Goal: Check status: Check status

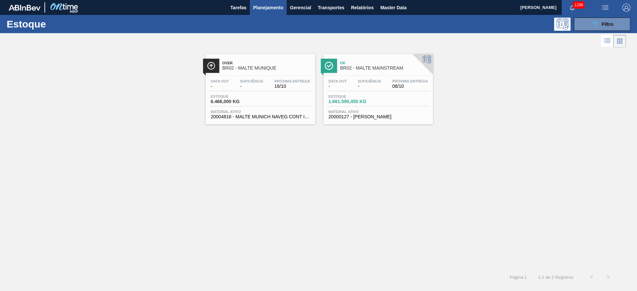
drag, startPoint x: 596, startPoint y: 19, endPoint x: 573, endPoint y: 31, distance: 26.4
click at [596, 19] on button "089F7B8B-B2A5-4AFE-B5C0-19BA573D28AC Filtro" at bounding box center [602, 24] width 56 height 13
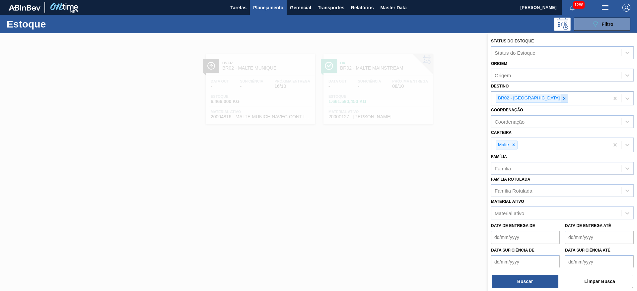
click at [562, 99] on icon at bounding box center [564, 98] width 5 height 5
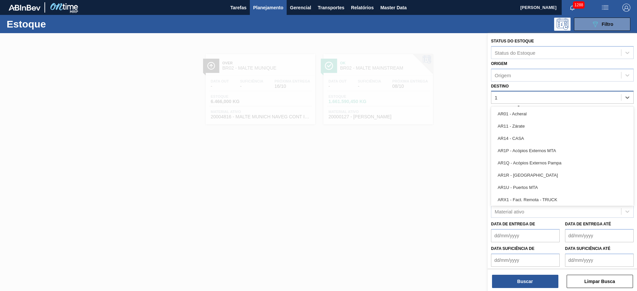
type input "12"
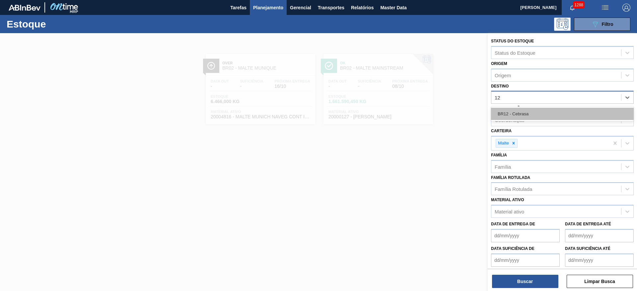
click at [520, 118] on div "BR12 - Cebrasa" at bounding box center [562, 114] width 143 height 12
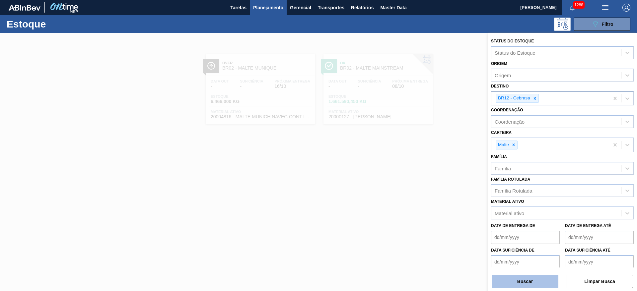
click at [526, 277] on button "Buscar" at bounding box center [525, 281] width 66 height 13
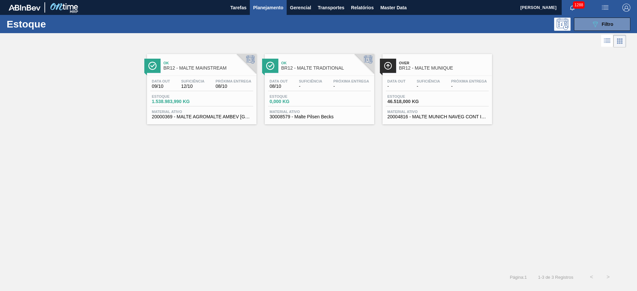
click at [180, 84] on div "Suficiência 12/10" at bounding box center [193, 84] width 27 height 10
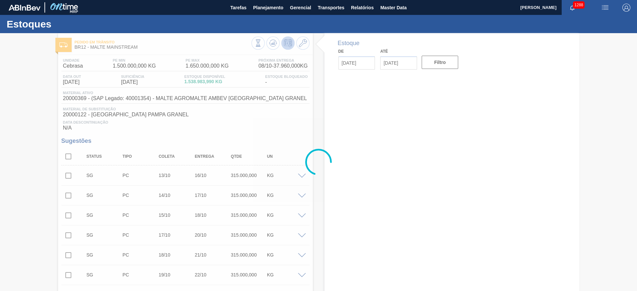
type input "[DATE]"
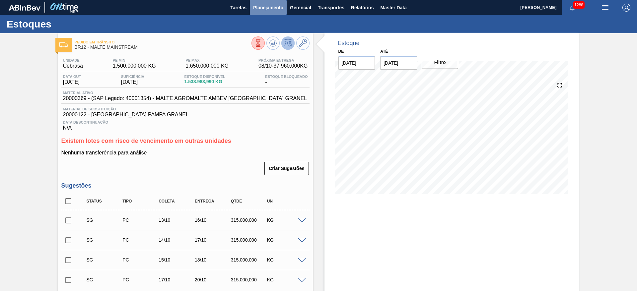
click at [260, 6] on span "Planejamento" at bounding box center [268, 8] width 30 height 8
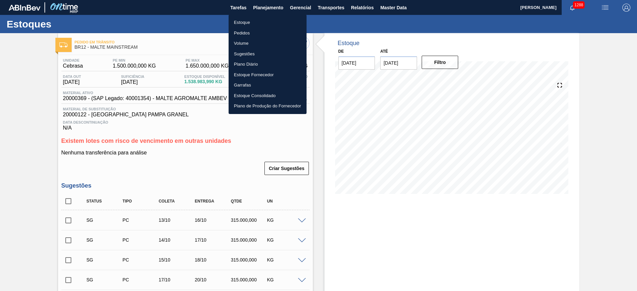
click at [242, 21] on li "Estoque" at bounding box center [268, 22] width 78 height 11
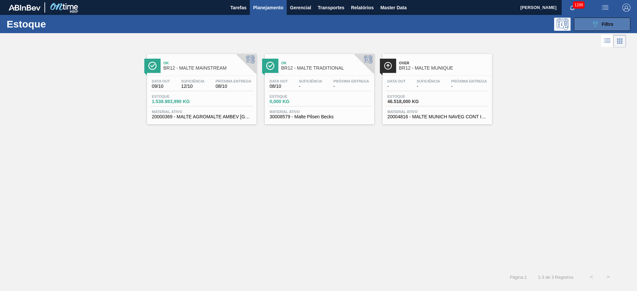
click at [608, 22] on span "Filtro" at bounding box center [608, 24] width 12 height 5
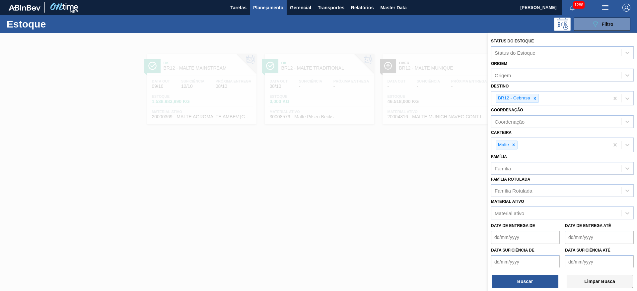
click at [597, 281] on button "Limpar Busca" at bounding box center [600, 281] width 66 height 13
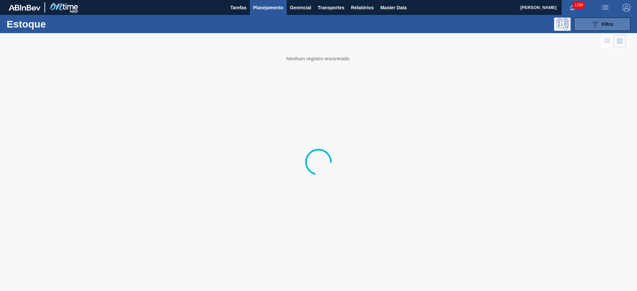
click at [598, 24] on icon "089F7B8B-B2A5-4AFE-B5C0-19BA573D28AC" at bounding box center [595, 24] width 8 height 8
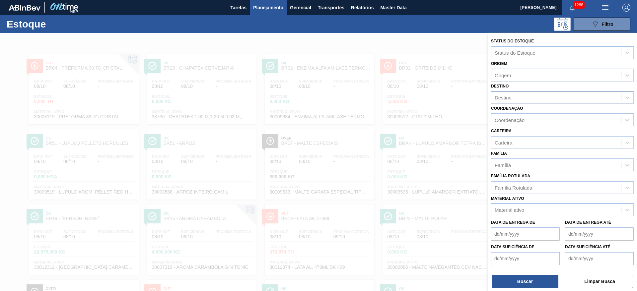
click at [503, 94] on div "Destino" at bounding box center [557, 98] width 130 height 10
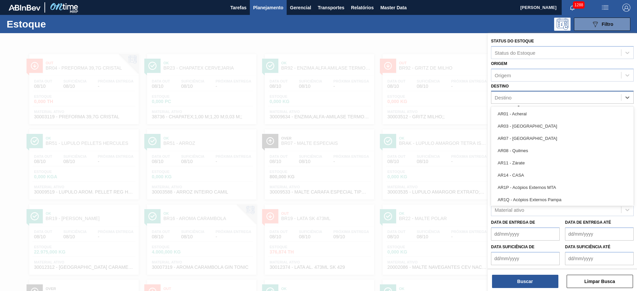
type input "16"
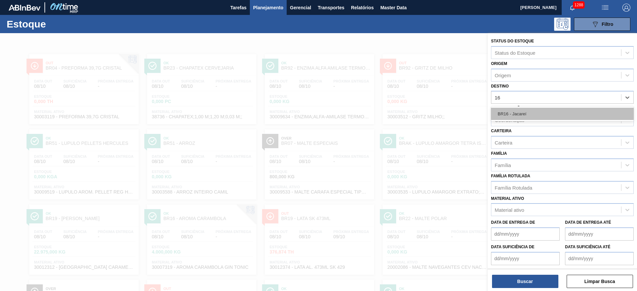
click at [513, 114] on div "BR16 - Jacareí" at bounding box center [562, 114] width 143 height 12
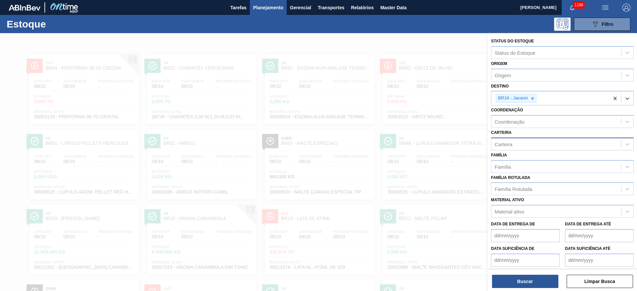
click at [507, 142] on div "Carteira" at bounding box center [504, 144] width 18 height 6
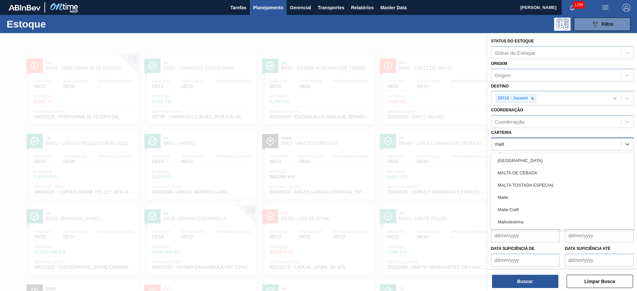
type input "malte"
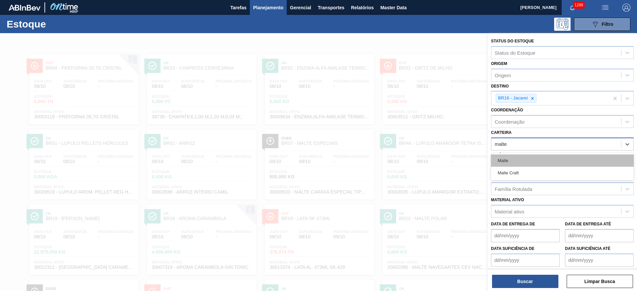
click at [515, 159] on div "Malte" at bounding box center [562, 161] width 143 height 12
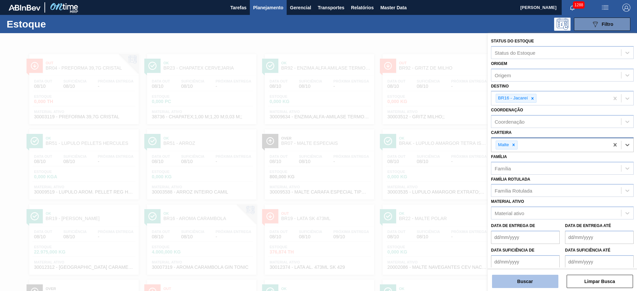
click at [531, 276] on button "Buscar" at bounding box center [525, 281] width 66 height 13
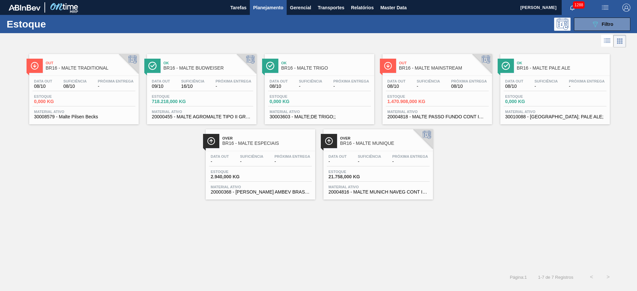
click at [431, 83] on div "Suficiência -" at bounding box center [428, 84] width 27 height 10
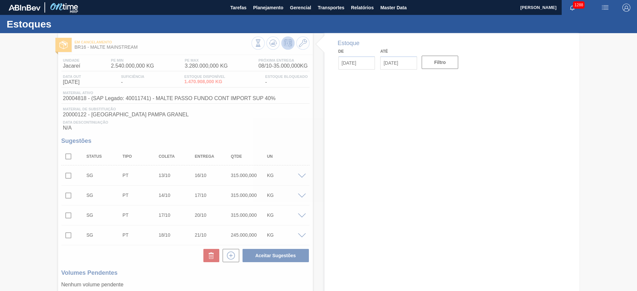
type input "[DATE]"
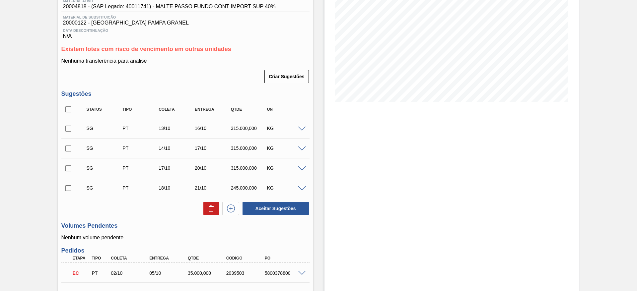
scroll to position [48, 0]
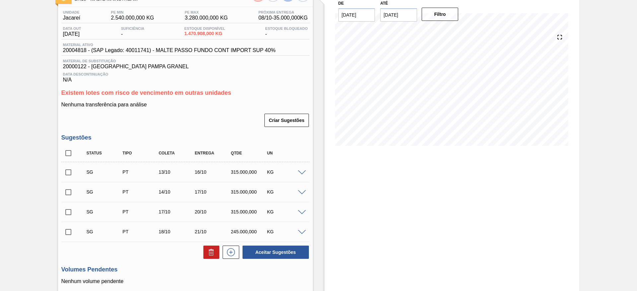
click at [302, 174] on span at bounding box center [302, 173] width 8 height 5
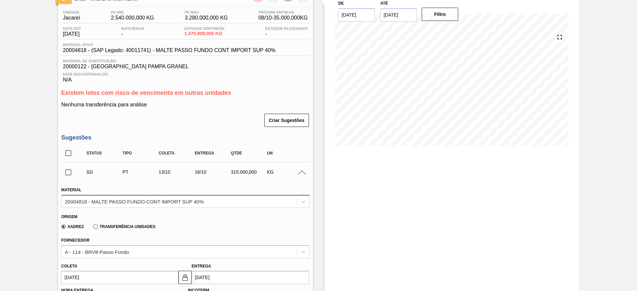
scroll to position [197, 0]
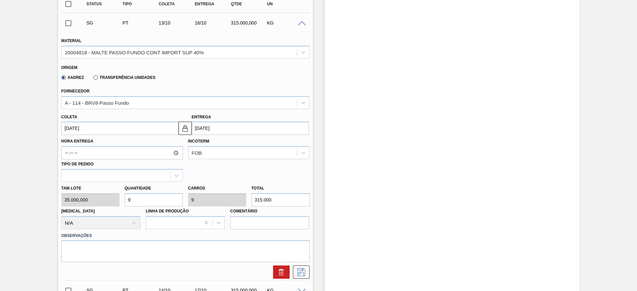
drag, startPoint x: 131, startPoint y: 200, endPoint x: 13, endPoint y: 194, distance: 118.9
click at [84, 187] on div "Tam lote 35.000,000 Quantidade 9 Carros 9 Total 315.000 Doca N/A Linha de Produ…" at bounding box center [186, 205] width 254 height 47
type input "3"
type input "105.000"
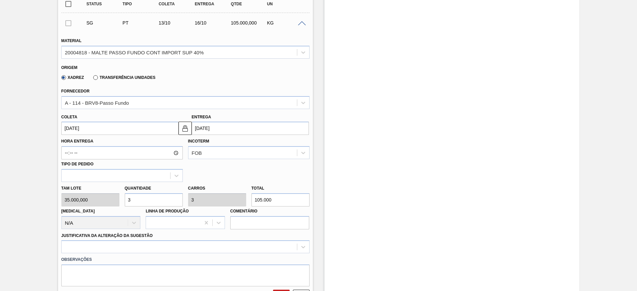
type input "3"
drag, startPoint x: 64, startPoint y: 129, endPoint x: 61, endPoint y: 124, distance: 5.2
click at [64, 129] on input "[DATE]" at bounding box center [119, 128] width 117 height 13
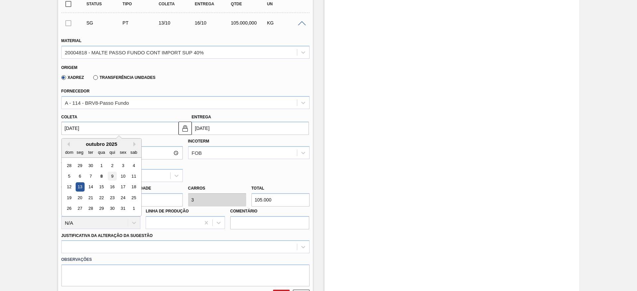
click at [111, 175] on div "9" at bounding box center [112, 176] width 9 height 9
type input "[DATE]"
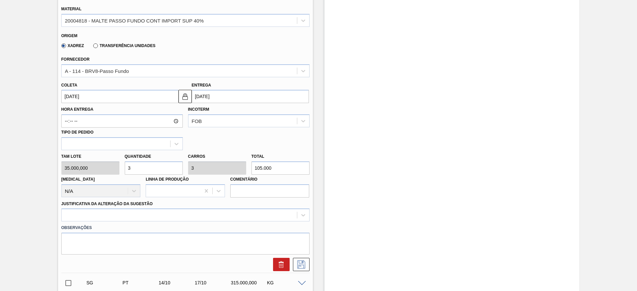
scroll to position [297, 0]
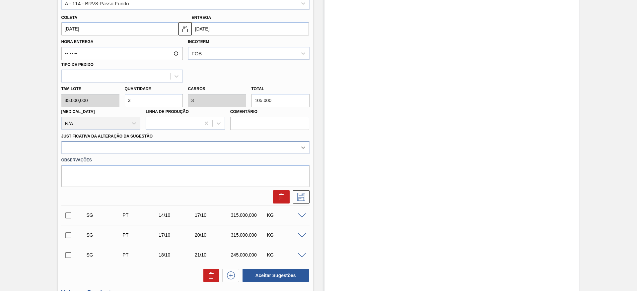
click at [302, 150] on icon at bounding box center [303, 147] width 7 height 7
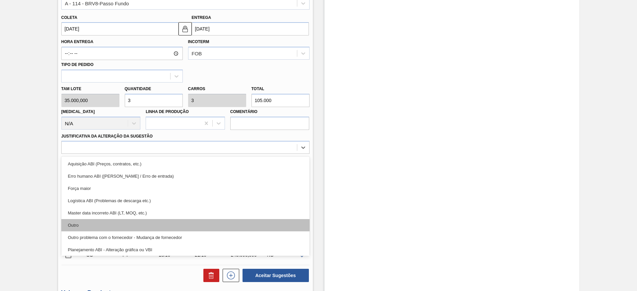
click at [94, 222] on div "Outro" at bounding box center [185, 225] width 248 height 12
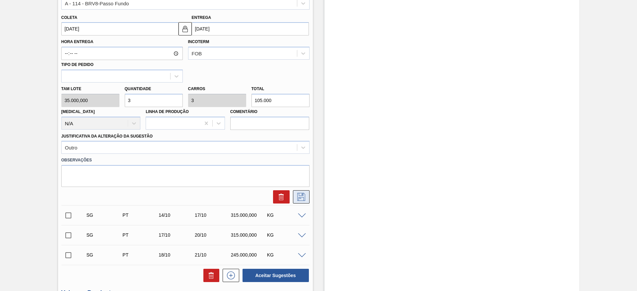
click at [301, 199] on icon at bounding box center [301, 197] width 11 height 8
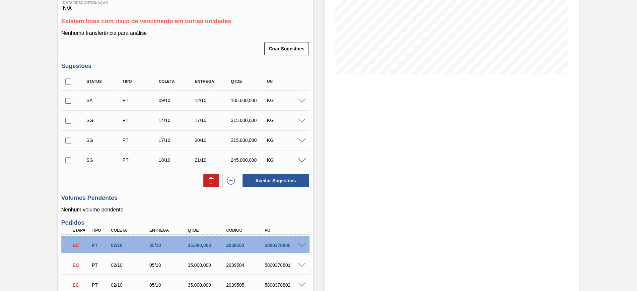
scroll to position [48, 0]
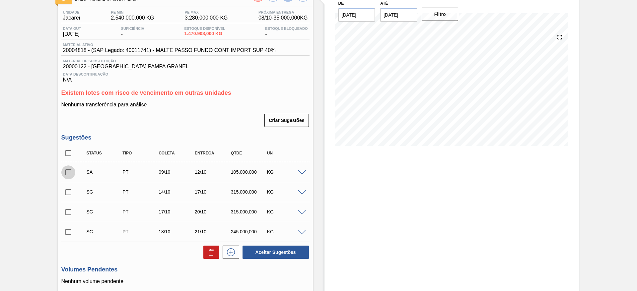
click at [66, 174] on input "checkbox" at bounding box center [68, 173] width 14 height 14
click at [270, 254] on button "Aceitar Sugestões" at bounding box center [276, 252] width 66 height 13
checkbox input "false"
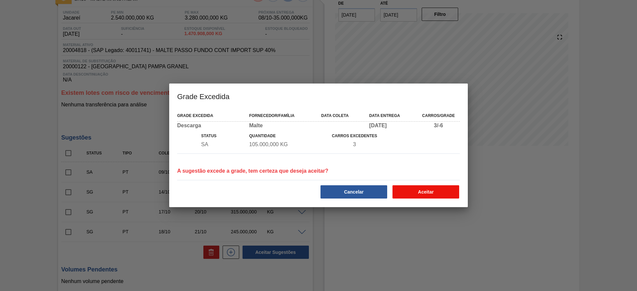
click at [420, 193] on button "Aceitar" at bounding box center [426, 192] width 67 height 13
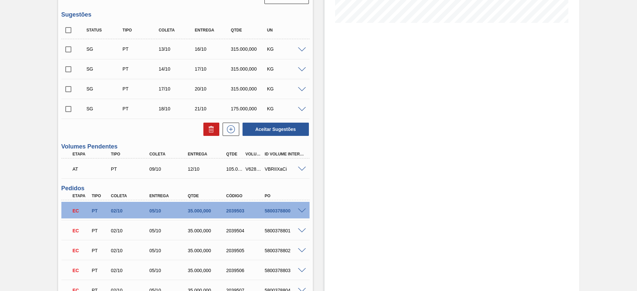
scroll to position [199, 0]
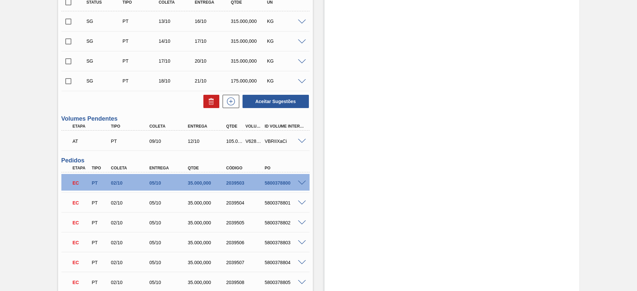
click at [255, 140] on div "V628851" at bounding box center [254, 141] width 20 height 5
copy div "V628851"
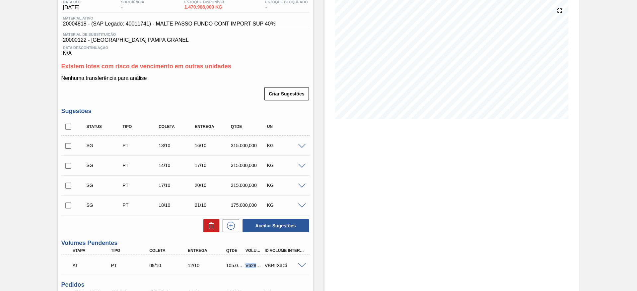
scroll to position [0, 0]
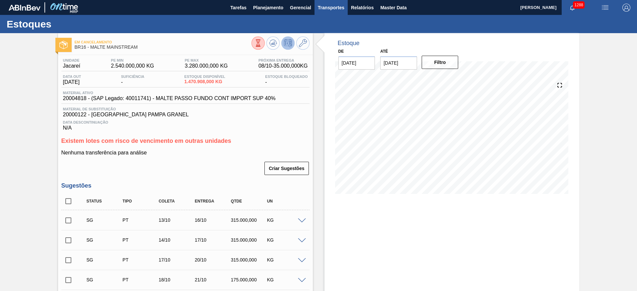
click at [334, 8] on span "Transportes" at bounding box center [331, 8] width 27 height 8
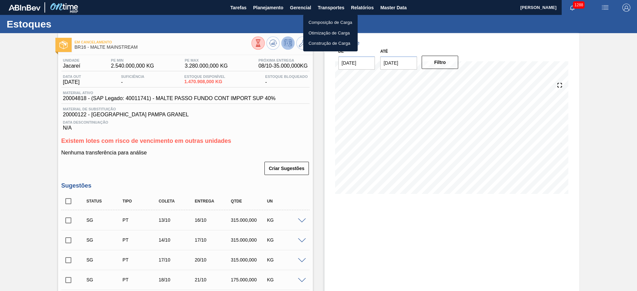
click at [320, 32] on li "Otimização de Carga" at bounding box center [330, 33] width 54 height 11
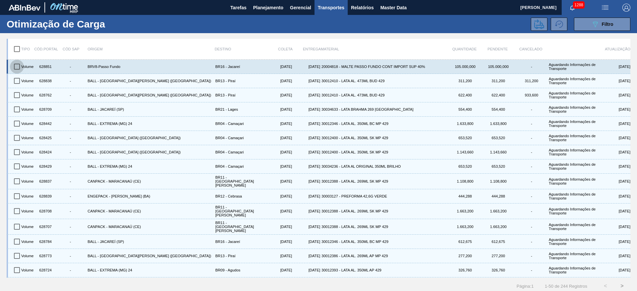
click at [14, 65] on input "checkbox" at bounding box center [17, 67] width 14 height 14
checkbox input "true"
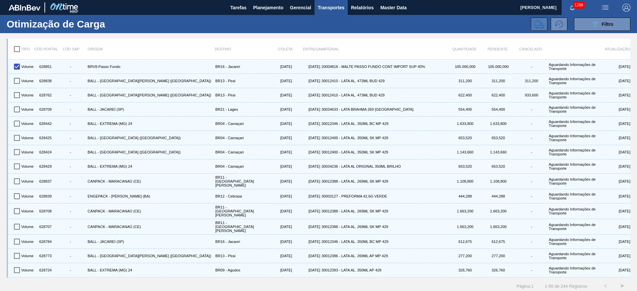
click at [540, 27] on icon at bounding box center [539, 24] width 10 height 10
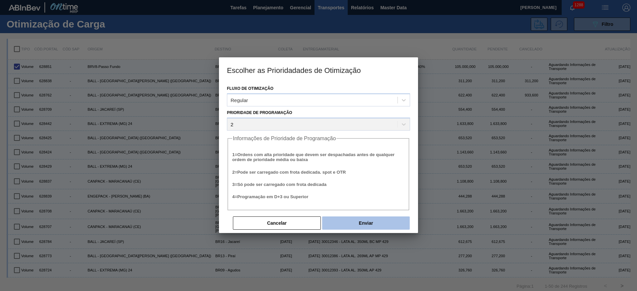
click at [340, 222] on button "Enviar" at bounding box center [366, 223] width 88 height 13
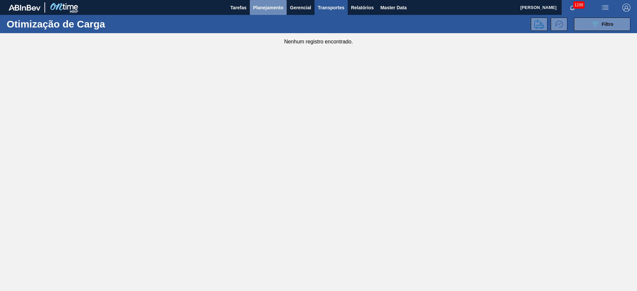
click at [265, 8] on span "Planejamento" at bounding box center [268, 8] width 30 height 8
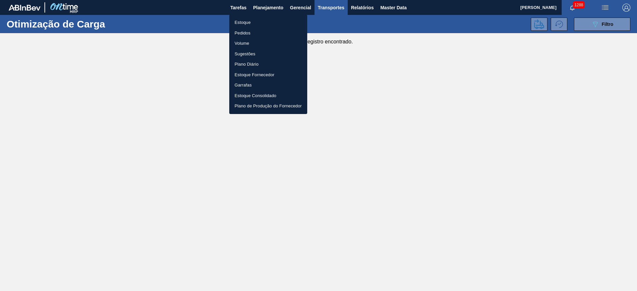
click at [245, 18] on li "Estoque" at bounding box center [268, 22] width 78 height 11
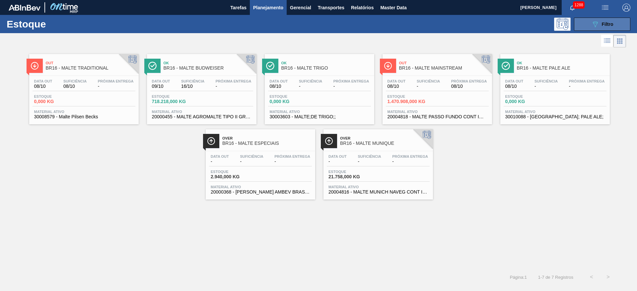
click at [591, 26] on icon "089F7B8B-B2A5-4AFE-B5C0-19BA573D28AC" at bounding box center [595, 24] width 8 height 8
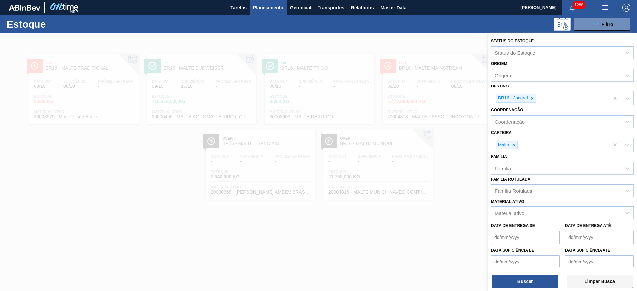
click at [588, 285] on button "Limpar Busca" at bounding box center [600, 281] width 66 height 13
